Goal: Information Seeking & Learning: Find specific fact

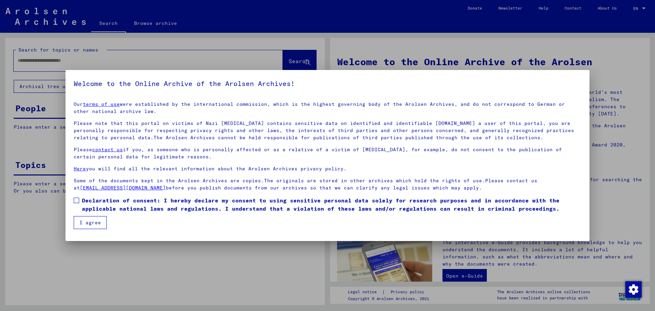
click at [77, 199] on span at bounding box center [76, 199] width 5 height 5
click at [91, 223] on button "I agree" at bounding box center [90, 222] width 33 height 13
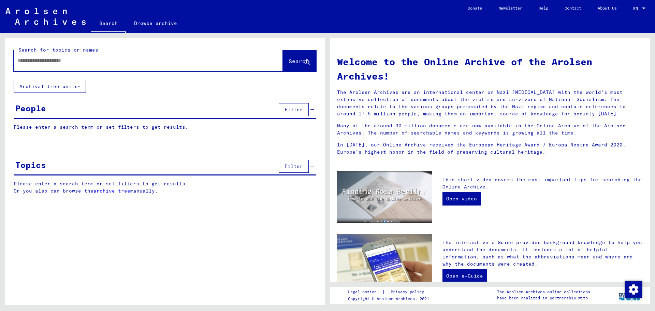
click at [29, 59] on input "text" at bounding box center [140, 60] width 244 height 7
click at [27, 59] on input "text" at bounding box center [140, 60] width 244 height 7
click at [42, 63] on input "**********" at bounding box center [140, 60] width 244 height 7
click at [38, 60] on input "**********" at bounding box center [140, 60] width 244 height 7
type input "**********"
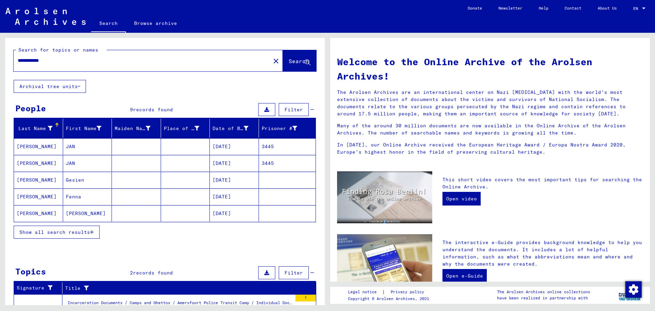
click at [90, 231] on icon "button" at bounding box center [92, 231] width 4 height 5
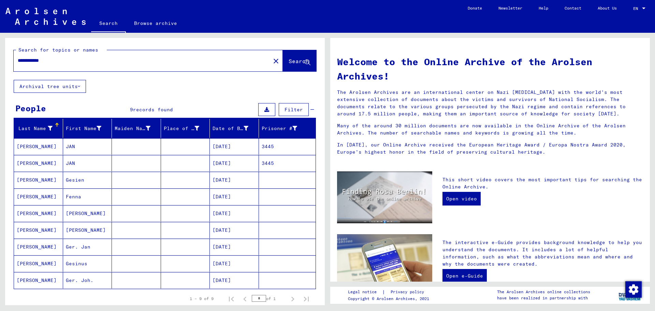
scroll to position [45, 0]
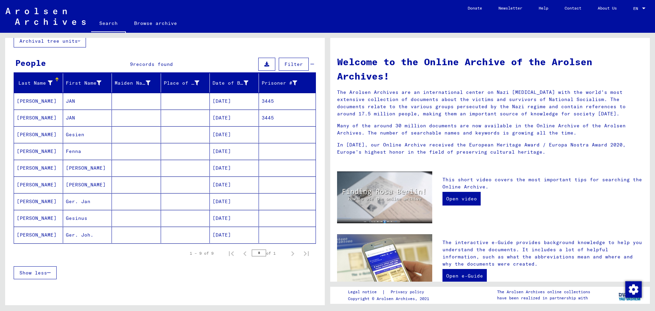
click at [98, 101] on mat-cell "JAN" at bounding box center [87, 101] width 49 height 16
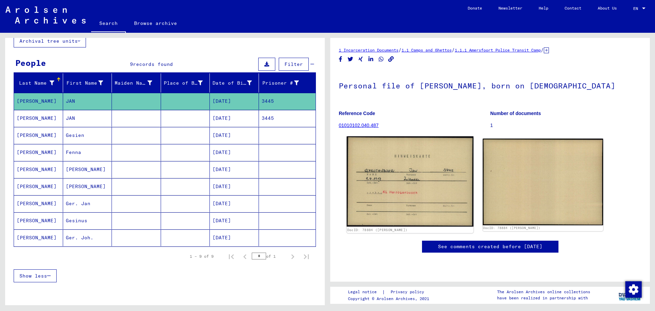
click at [414, 192] on img at bounding box center [409, 181] width 126 height 90
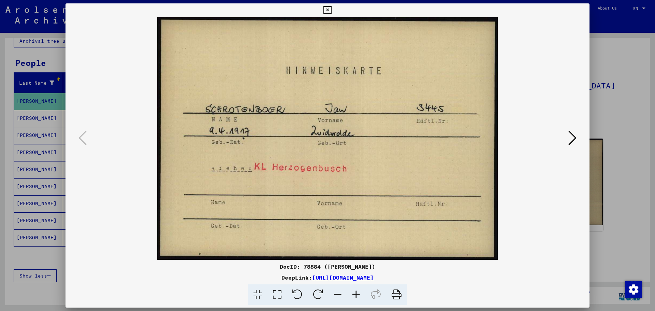
click at [574, 136] on icon at bounding box center [572, 138] width 8 height 16
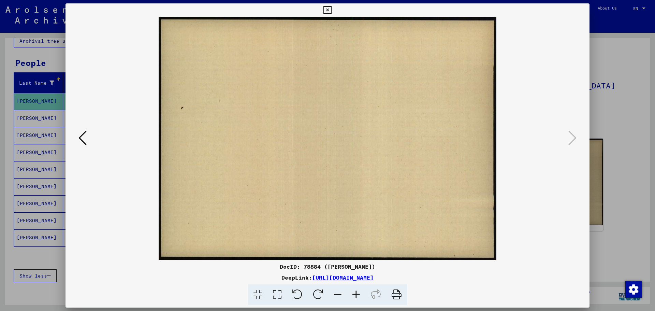
click at [328, 10] on icon at bounding box center [327, 10] width 8 height 8
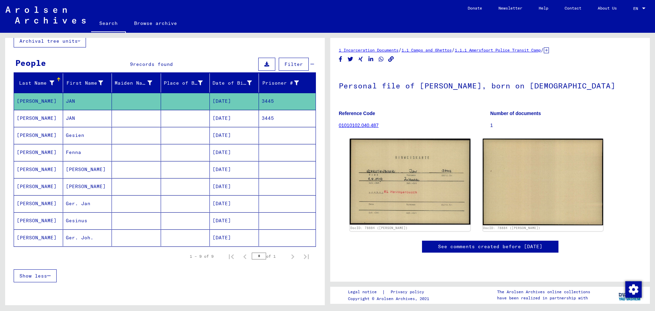
click at [88, 116] on mat-cell "JAN" at bounding box center [87, 118] width 49 height 17
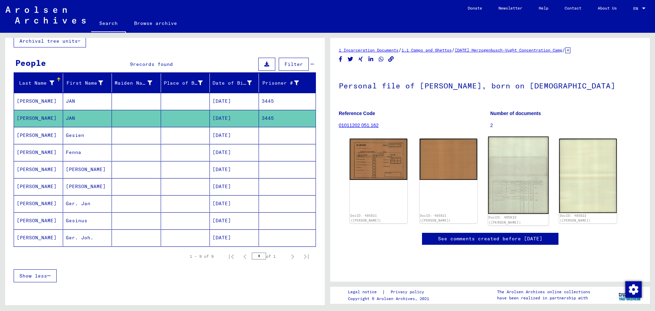
click at [510, 185] on img at bounding box center [517, 174] width 60 height 77
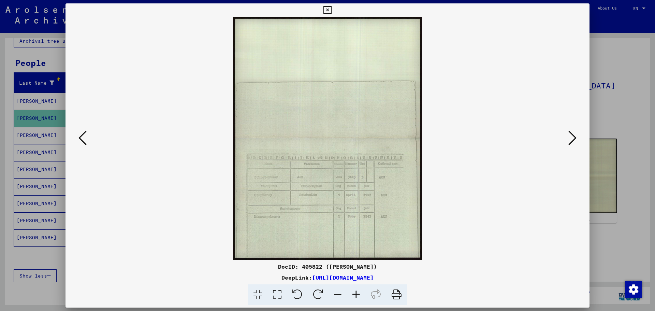
click at [349, 223] on img at bounding box center [327, 138] width 477 height 242
click at [358, 294] on icon at bounding box center [356, 294] width 18 height 21
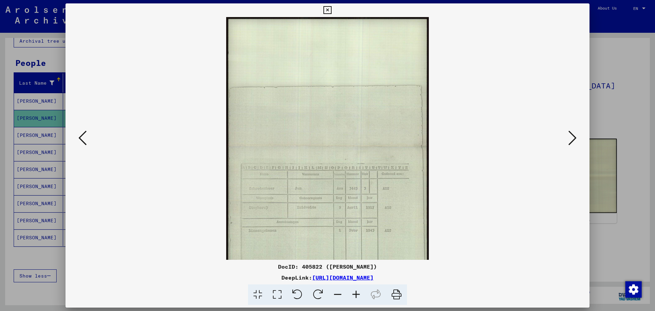
click at [358, 294] on icon at bounding box center [356, 294] width 18 height 21
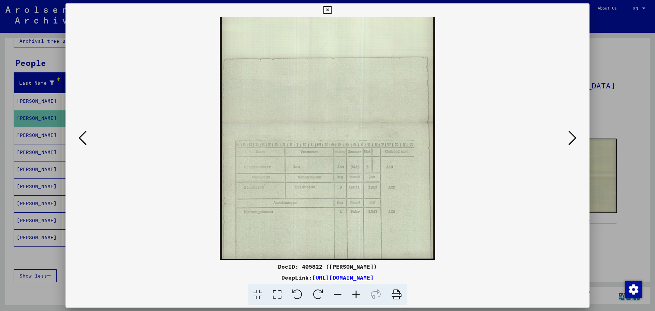
scroll to position [34, 0]
drag, startPoint x: 346, startPoint y: 243, endPoint x: 332, endPoint y: 105, distance: 138.5
click at [332, 105] on img at bounding box center [328, 121] width 216 height 276
click at [572, 139] on icon at bounding box center [572, 138] width 8 height 16
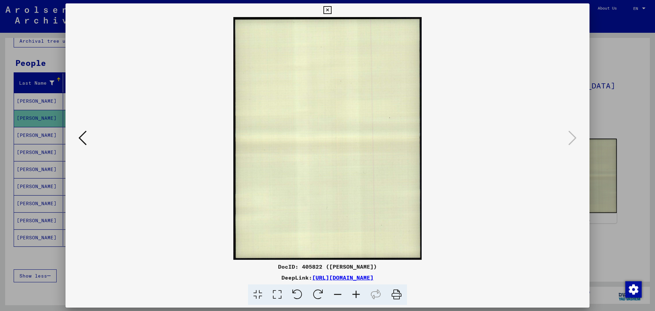
scroll to position [0, 0]
click at [328, 10] on icon at bounding box center [327, 10] width 8 height 8
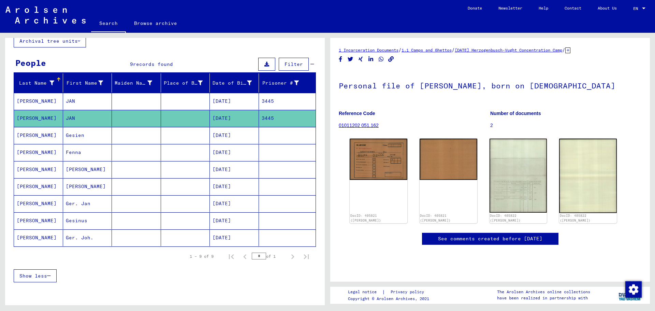
click at [121, 101] on mat-cell at bounding box center [136, 101] width 49 height 17
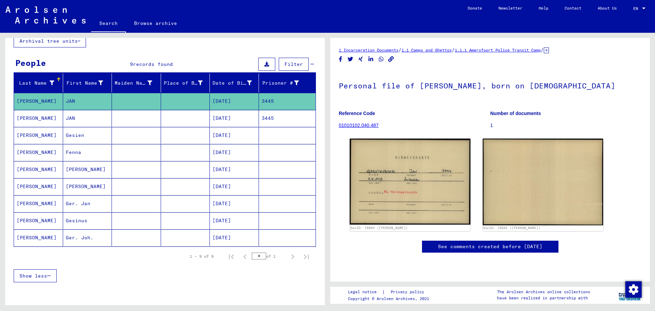
click at [124, 114] on mat-cell at bounding box center [136, 118] width 49 height 17
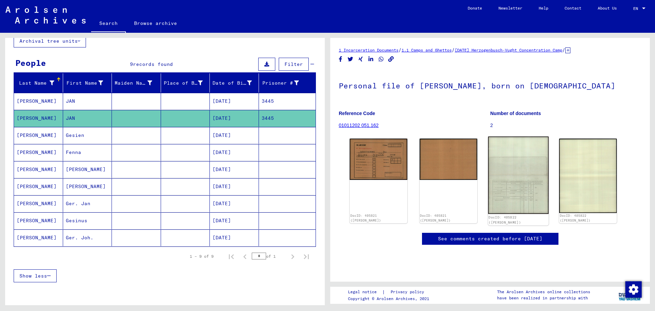
click at [517, 191] on img at bounding box center [517, 174] width 60 height 77
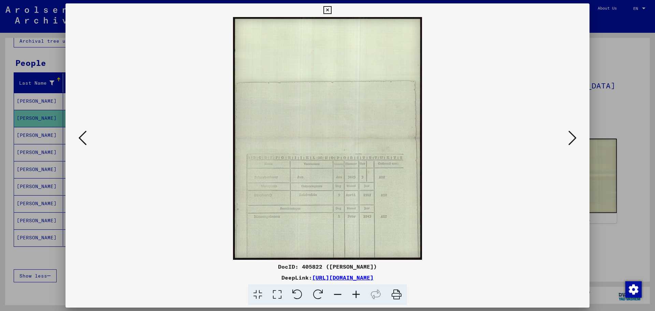
click at [353, 295] on icon at bounding box center [356, 294] width 18 height 21
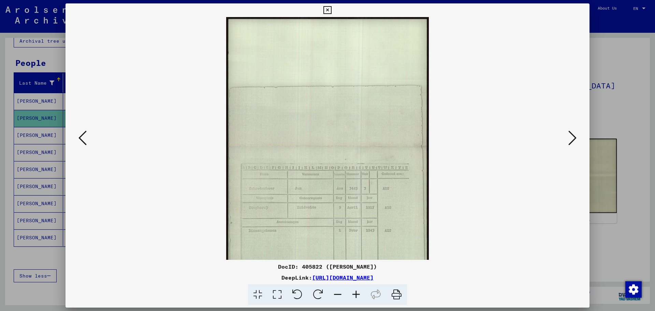
click at [353, 295] on icon at bounding box center [356, 294] width 18 height 21
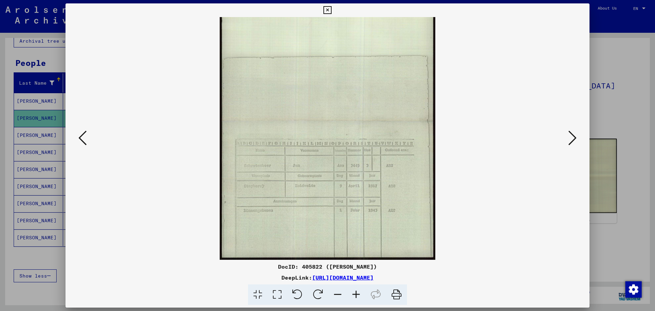
drag, startPoint x: 363, startPoint y: 216, endPoint x: 318, endPoint y: 178, distance: 58.9
click at [359, 163] on img at bounding box center [328, 121] width 216 height 276
click at [353, 296] on icon at bounding box center [356, 294] width 18 height 21
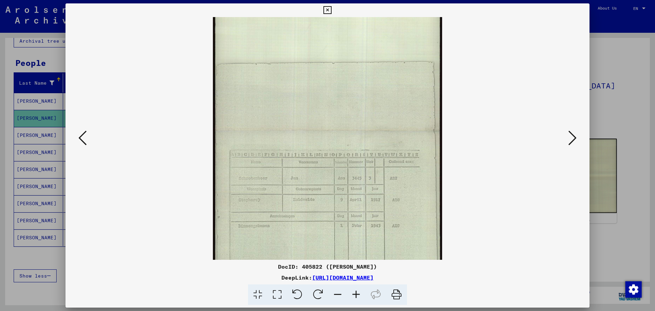
click at [353, 296] on icon at bounding box center [356, 294] width 18 height 21
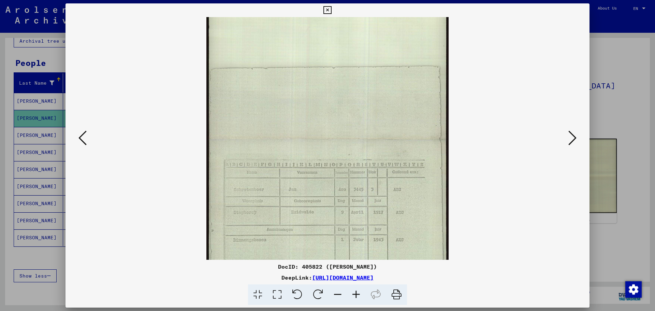
click at [353, 296] on icon at bounding box center [356, 294] width 18 height 21
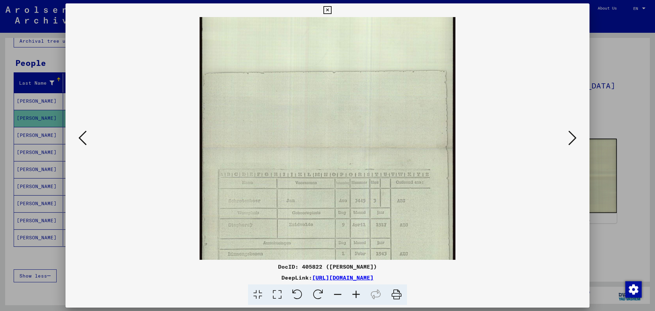
click at [353, 296] on icon at bounding box center [356, 294] width 18 height 21
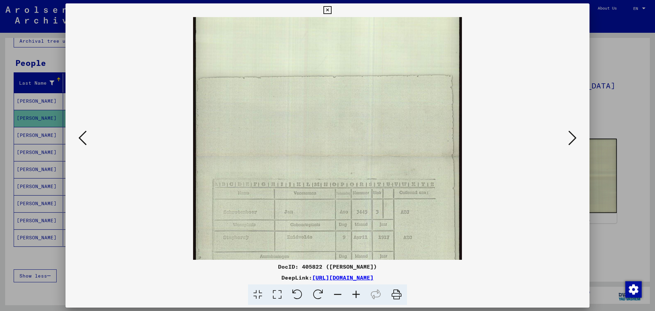
click at [353, 296] on icon at bounding box center [356, 294] width 18 height 21
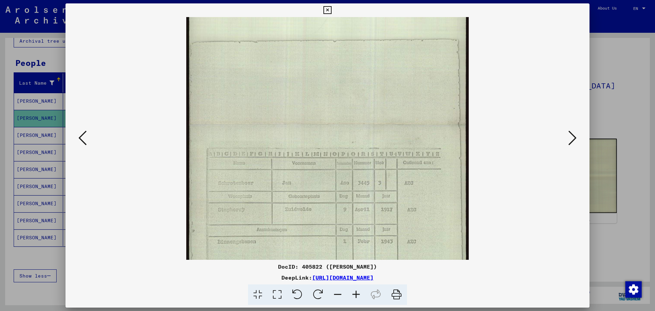
scroll to position [117, 0]
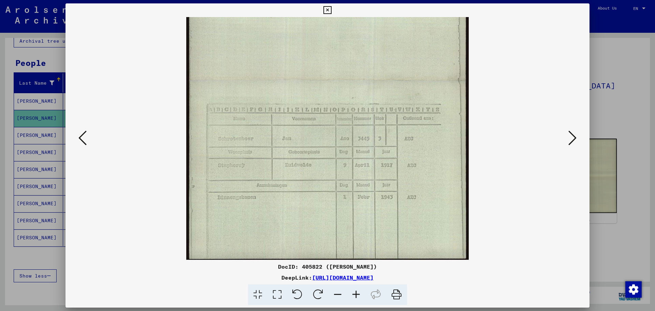
drag, startPoint x: 364, startPoint y: 229, endPoint x: 360, endPoint y: 145, distance: 84.6
click at [360, 145] on img at bounding box center [327, 81] width 282 height 362
click at [327, 11] on icon at bounding box center [327, 10] width 8 height 8
